Goal: Task Accomplishment & Management: Use online tool/utility

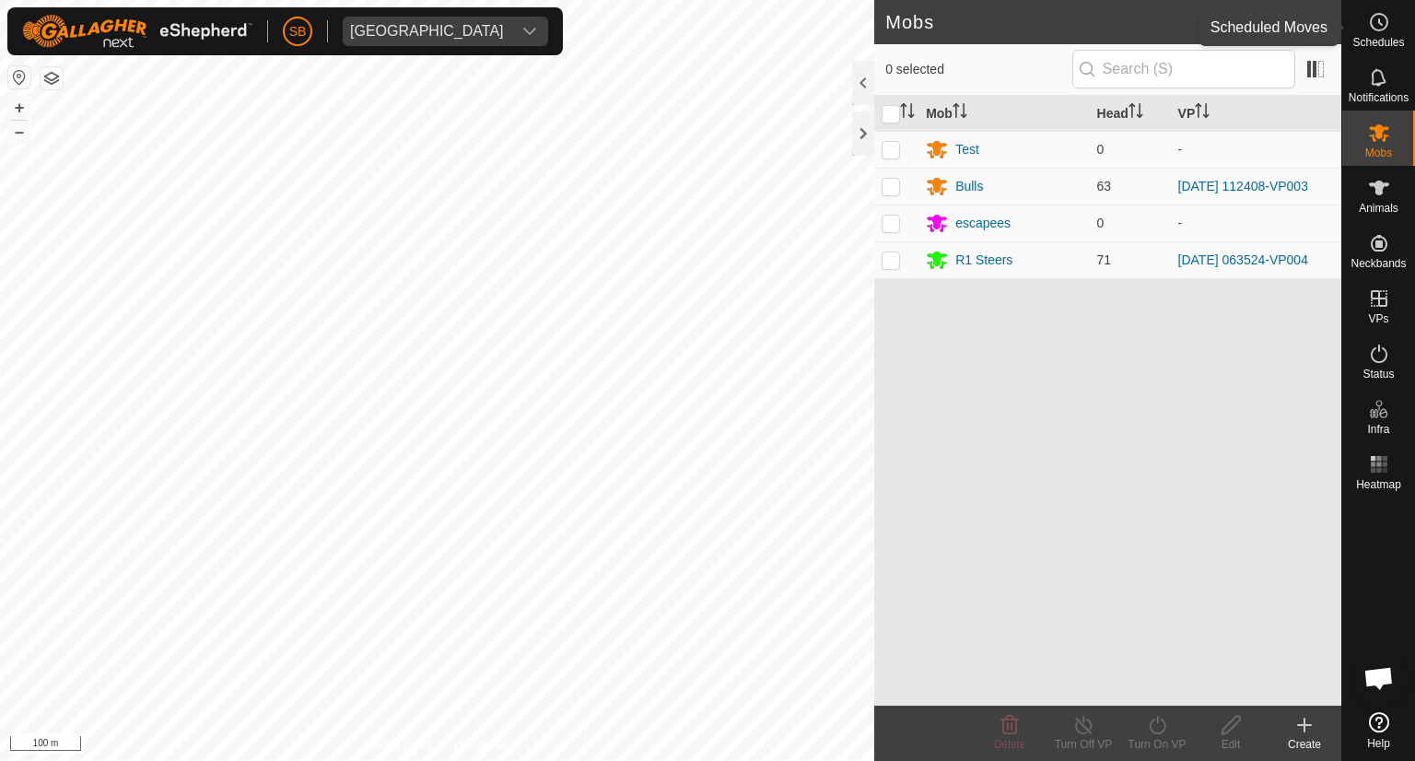
click at [1373, 30] on icon at bounding box center [1379, 22] width 22 height 22
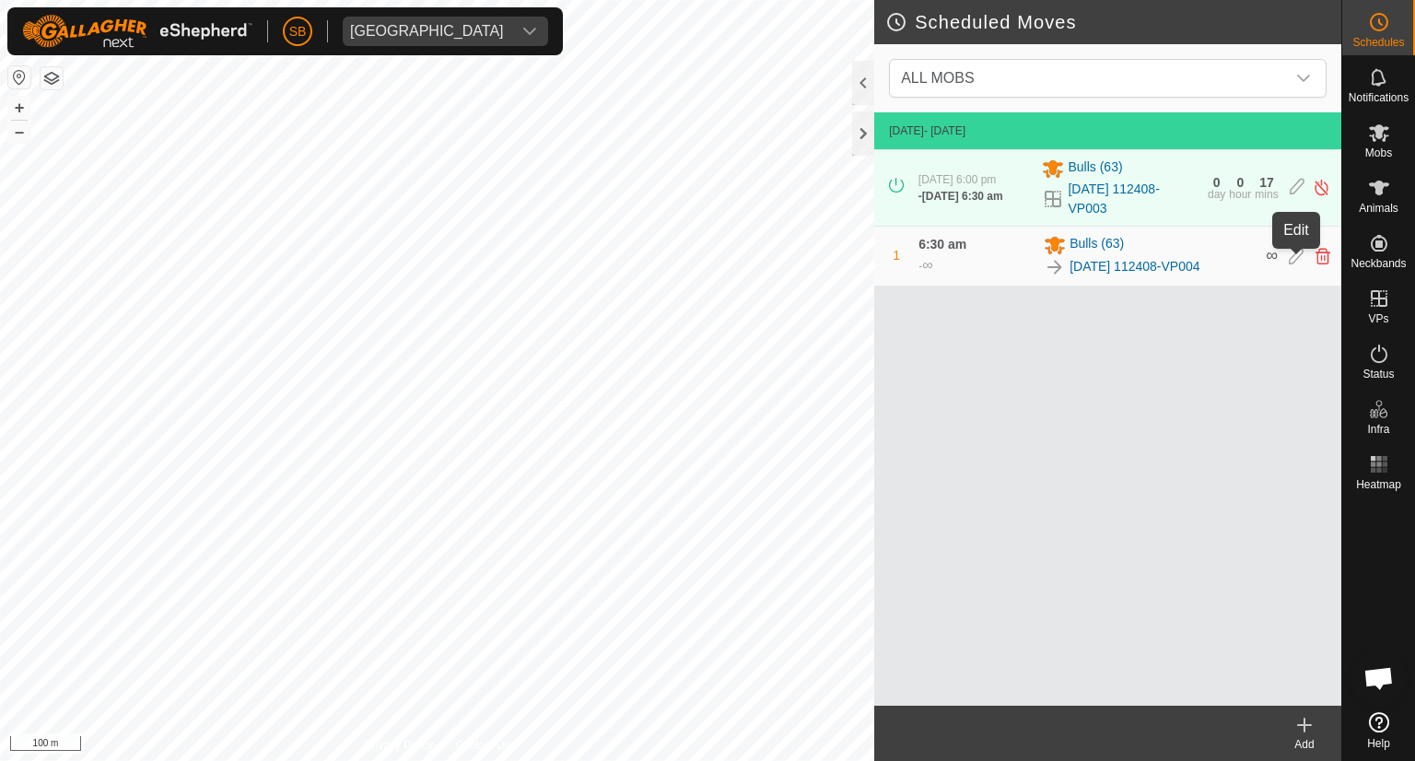
click at [1293, 264] on icon at bounding box center [1295, 256] width 15 height 17
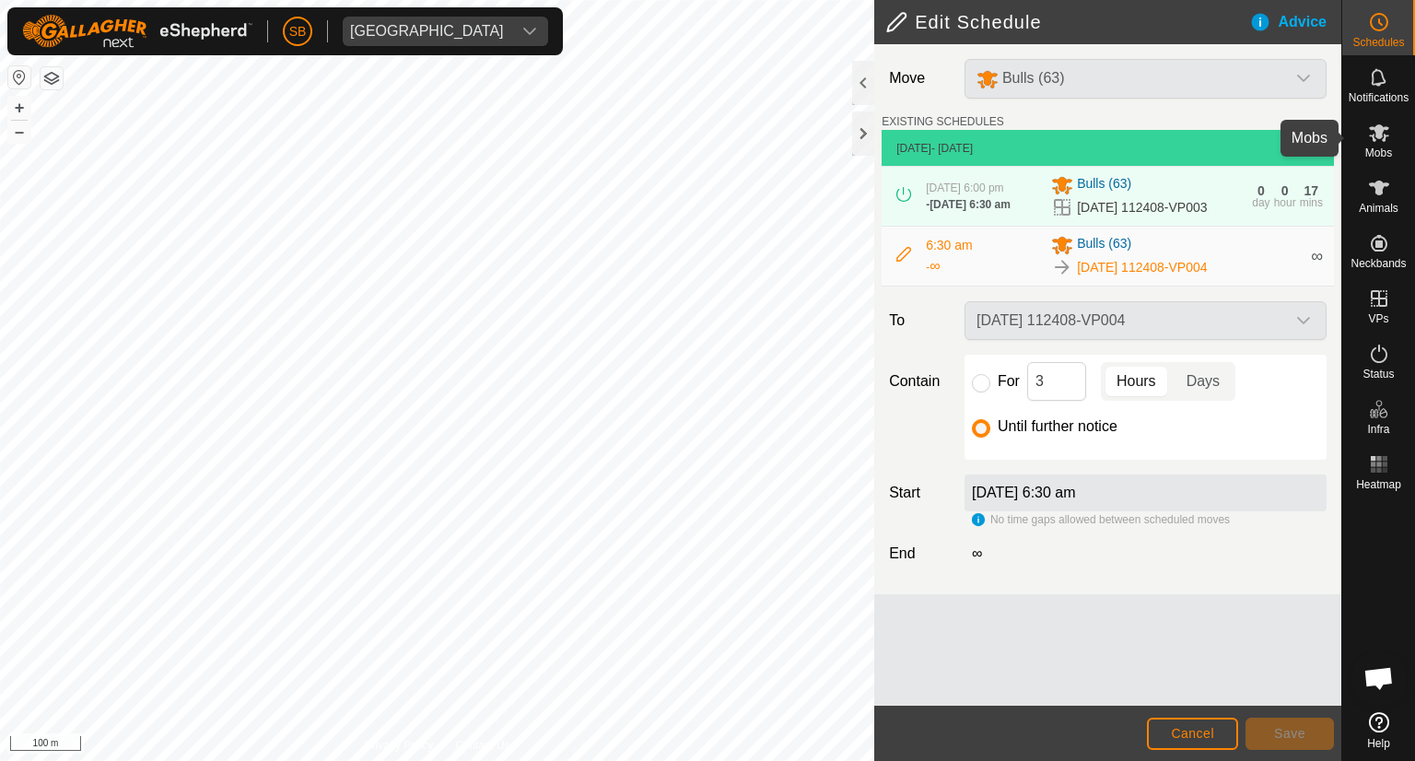
click at [1390, 137] on es-mob-svg-icon at bounding box center [1378, 132] width 33 height 29
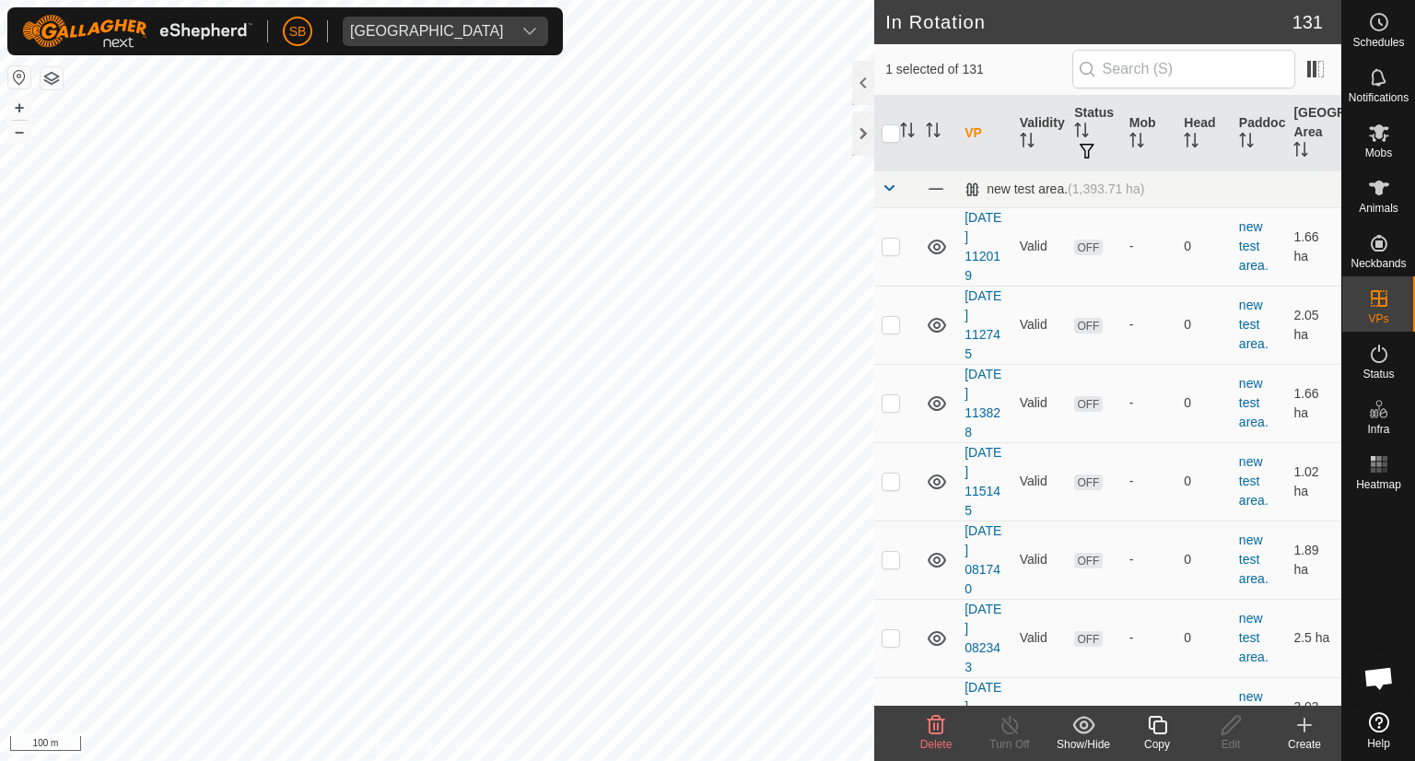
checkbox input "false"
checkbox input "true"
checkbox input "false"
